Goal: Find specific page/section: Find specific page/section

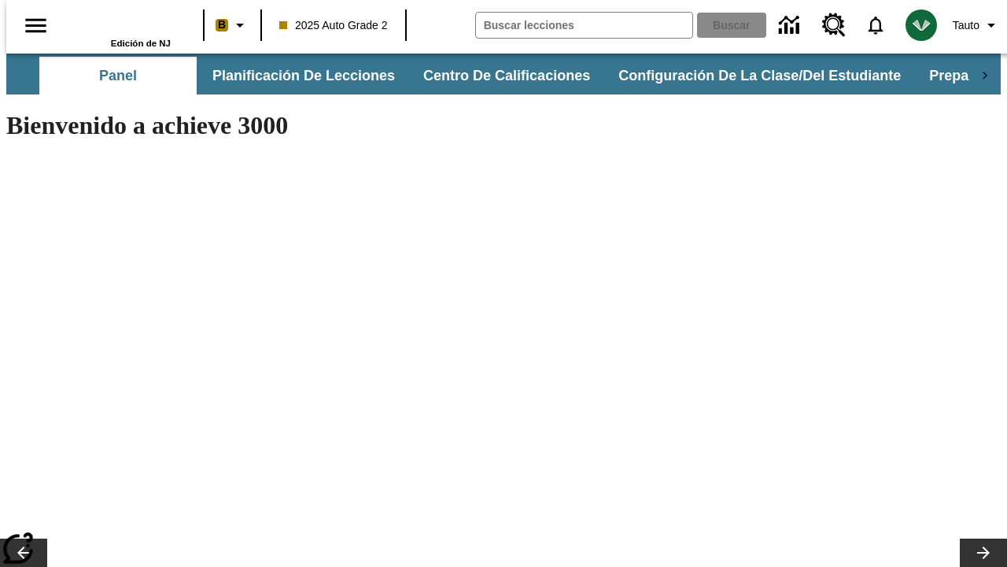
type input "-1"
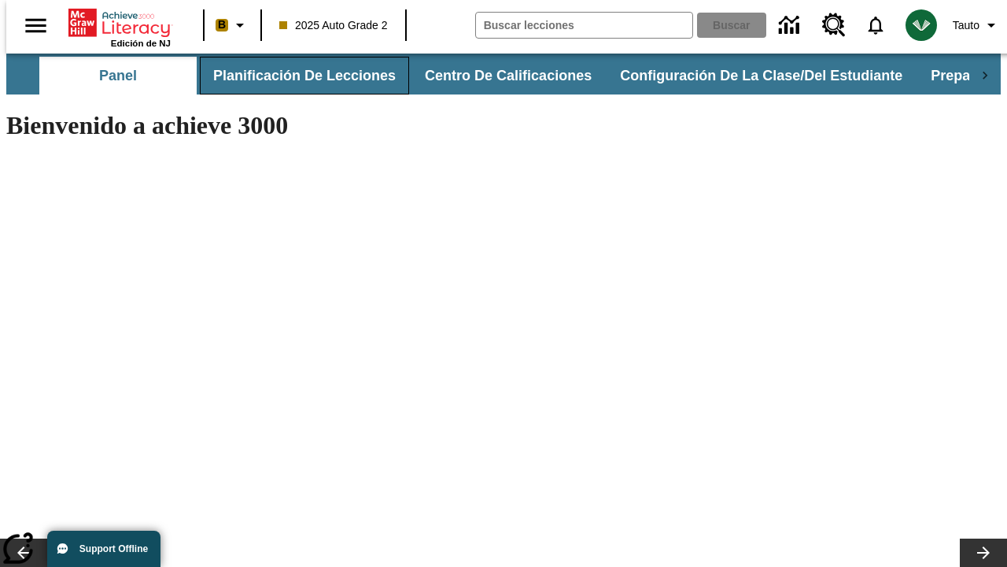
click at [295, 76] on button "Planificación de lecciones" at bounding box center [304, 76] width 209 height 38
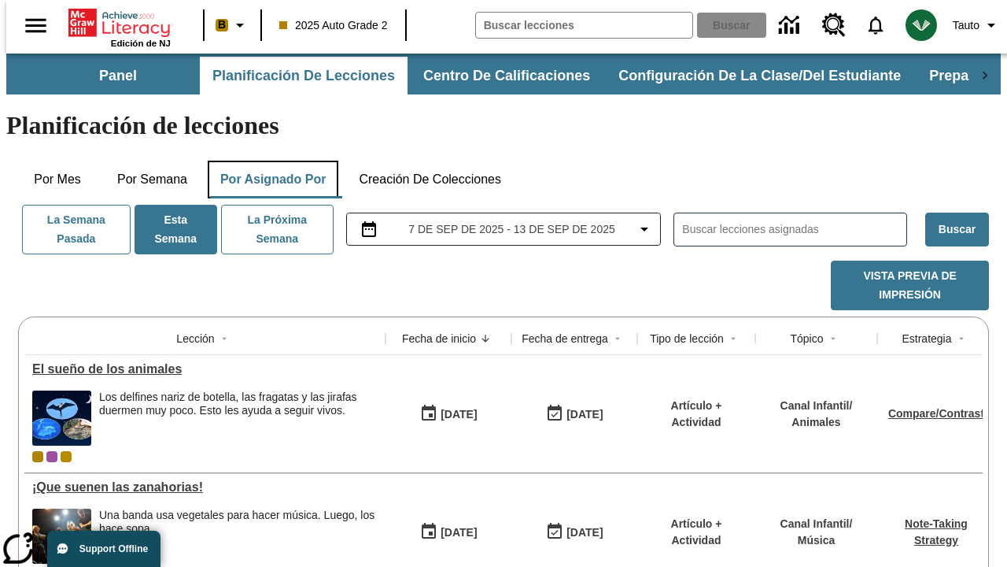
click at [270, 161] on button "Por asignado por" at bounding box center [273, 180] width 131 height 38
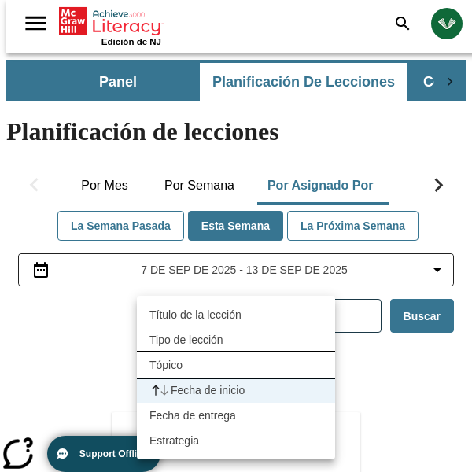
click at [236, 365] on li "Tópico" at bounding box center [236, 365] width 198 height 25
